Goal: Find specific page/section: Find specific page/section

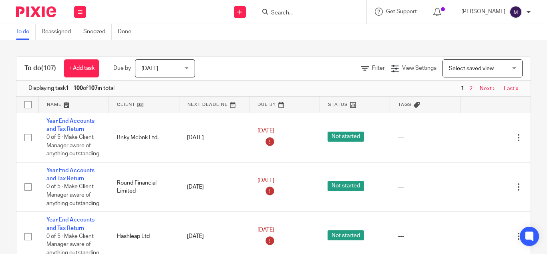
click at [293, 17] on form at bounding box center [312, 12] width 85 height 10
click at [294, 11] on input "Search" at bounding box center [306, 13] width 72 height 7
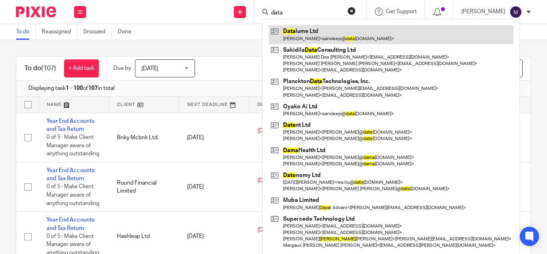
type input "data"
click at [319, 31] on link at bounding box center [391, 34] width 245 height 18
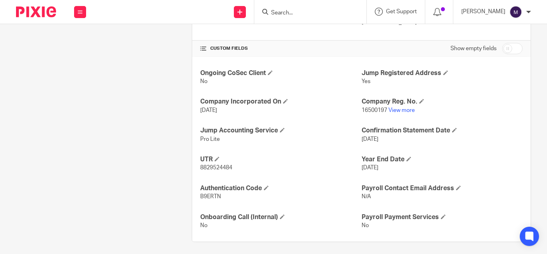
scroll to position [264, 0]
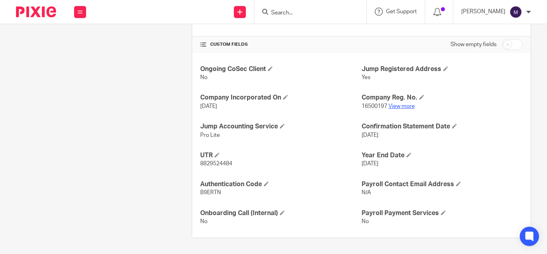
click at [397, 104] on link "View more" at bounding box center [402, 106] width 26 height 6
